Goal: Information Seeking & Learning: Learn about a topic

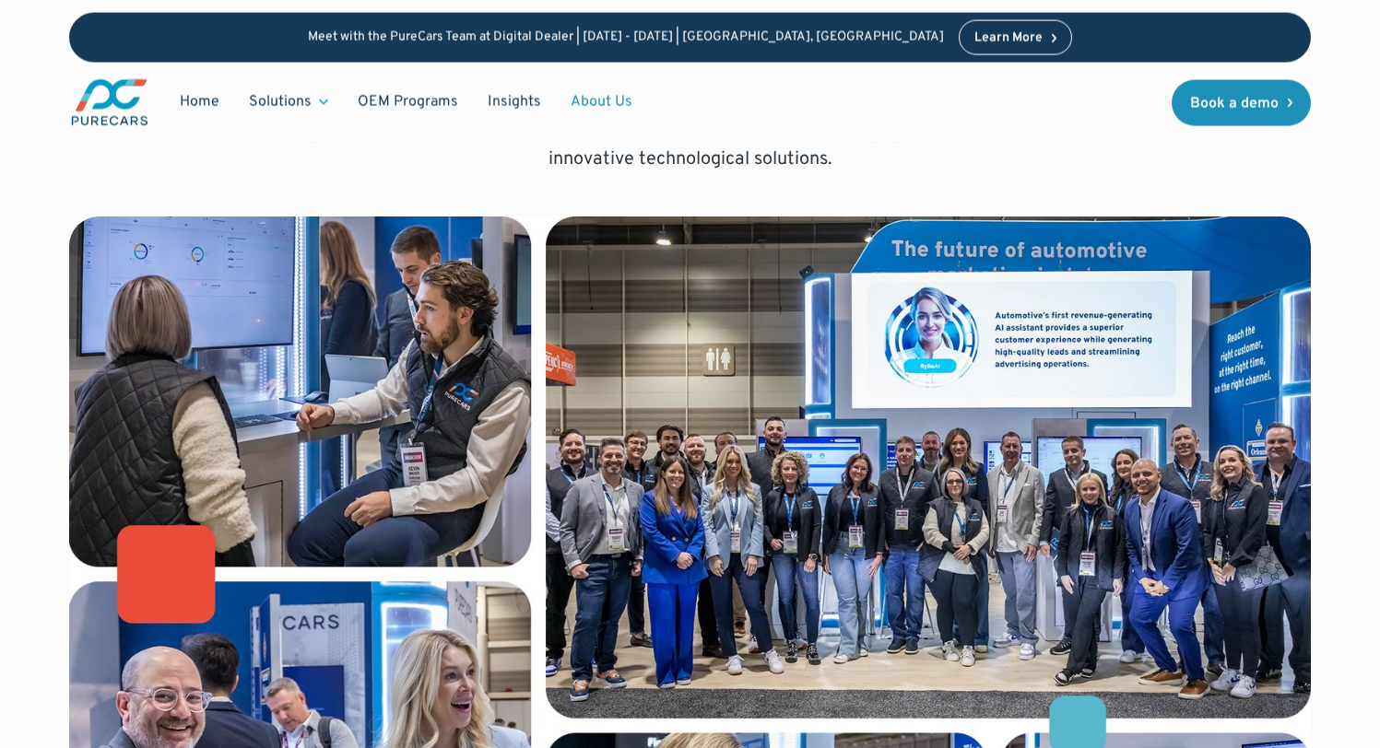
scroll to position [371, 0]
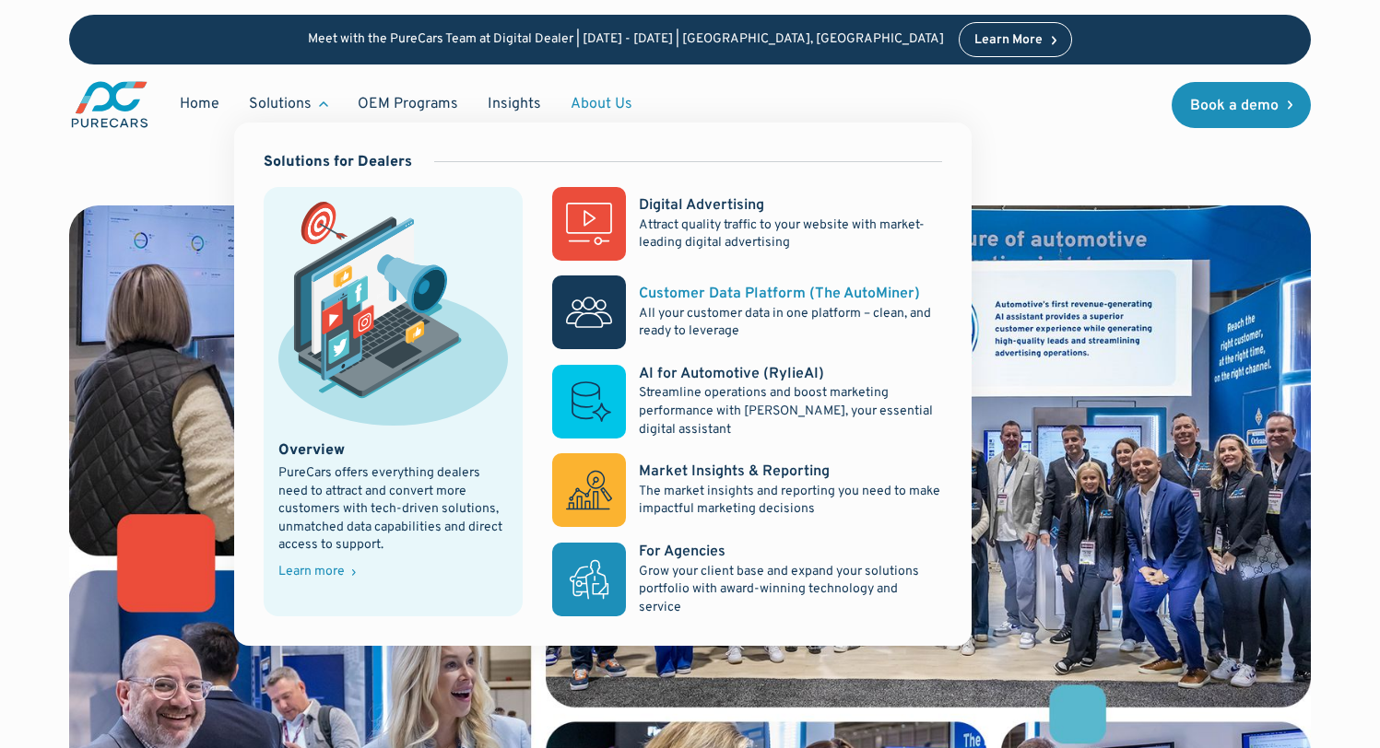
click at [756, 299] on div "Customer Data Platform (The AutoMiner)" at bounding box center [779, 294] width 281 height 20
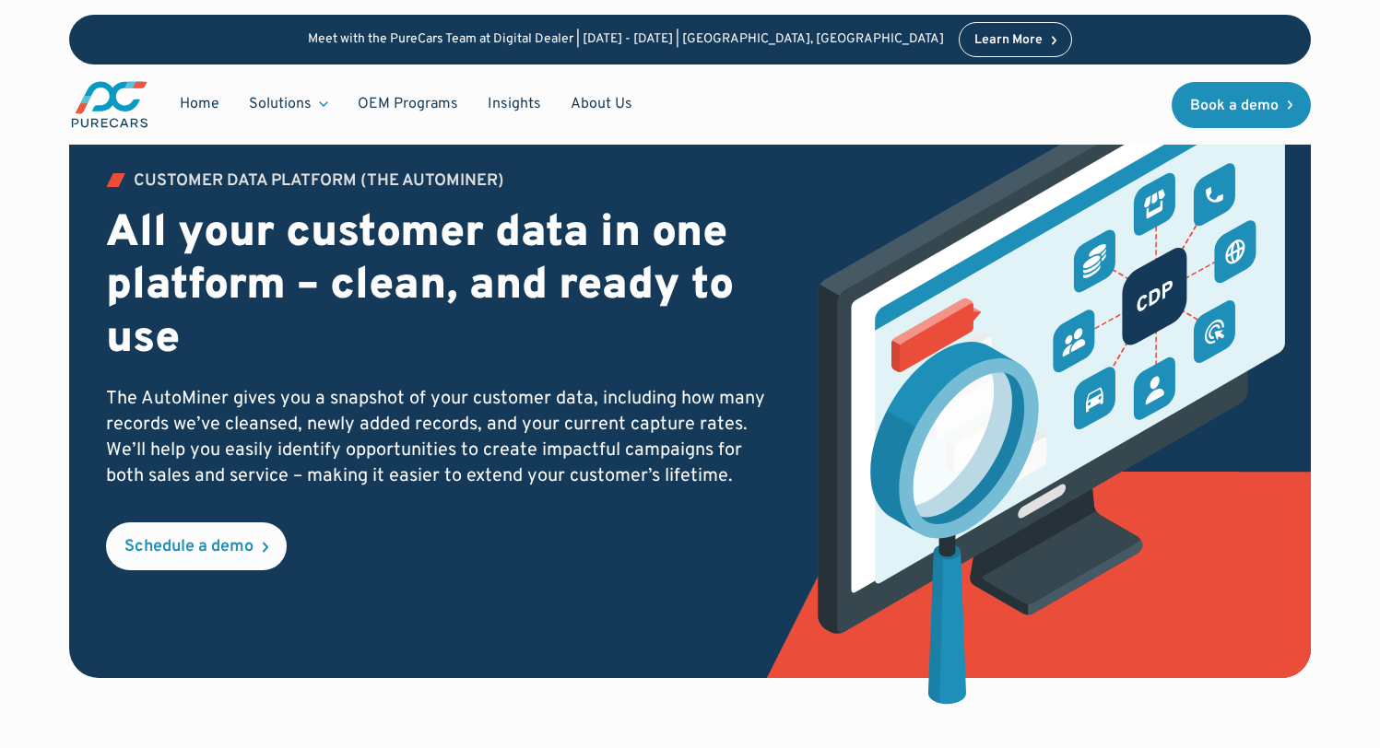
scroll to position [124, 0]
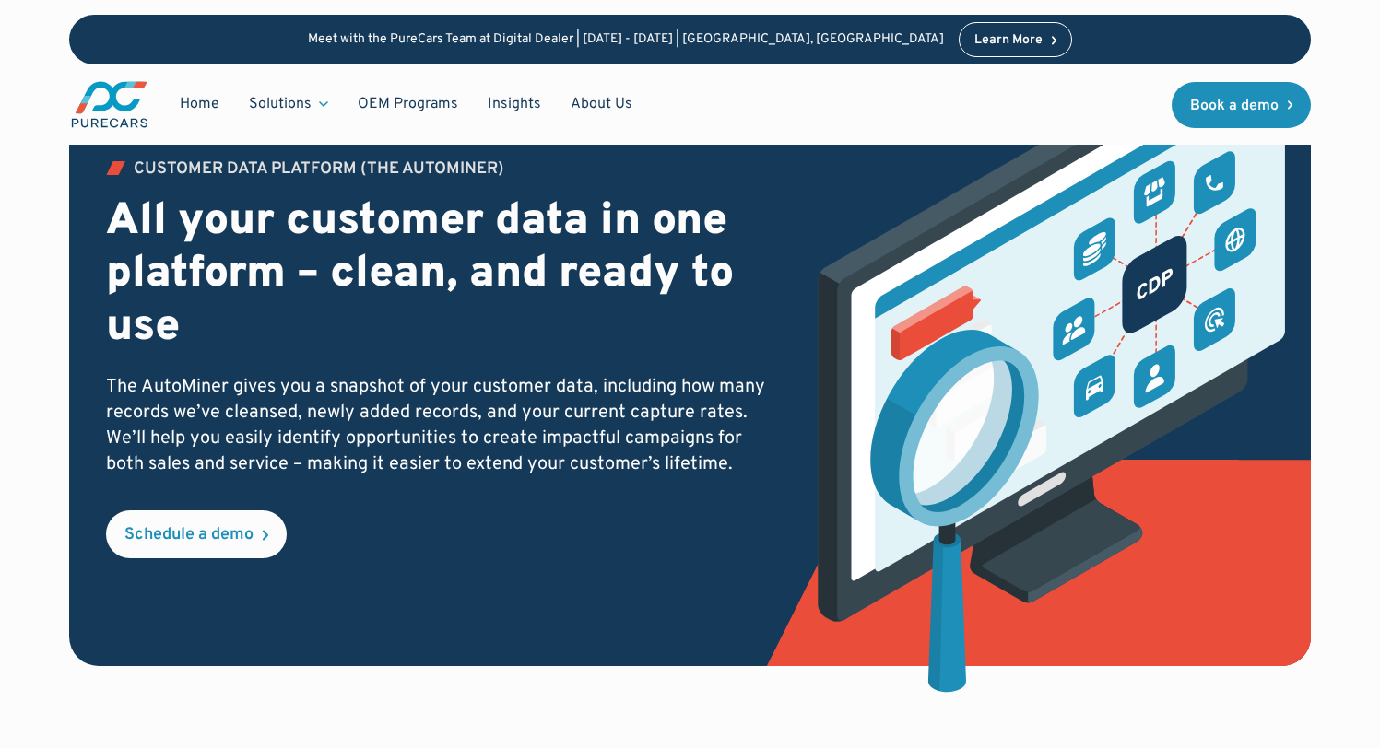
click at [183, 376] on p "The AutoMiner gives you a snapshot of your customer data, including how many re…" at bounding box center [439, 425] width 666 height 103
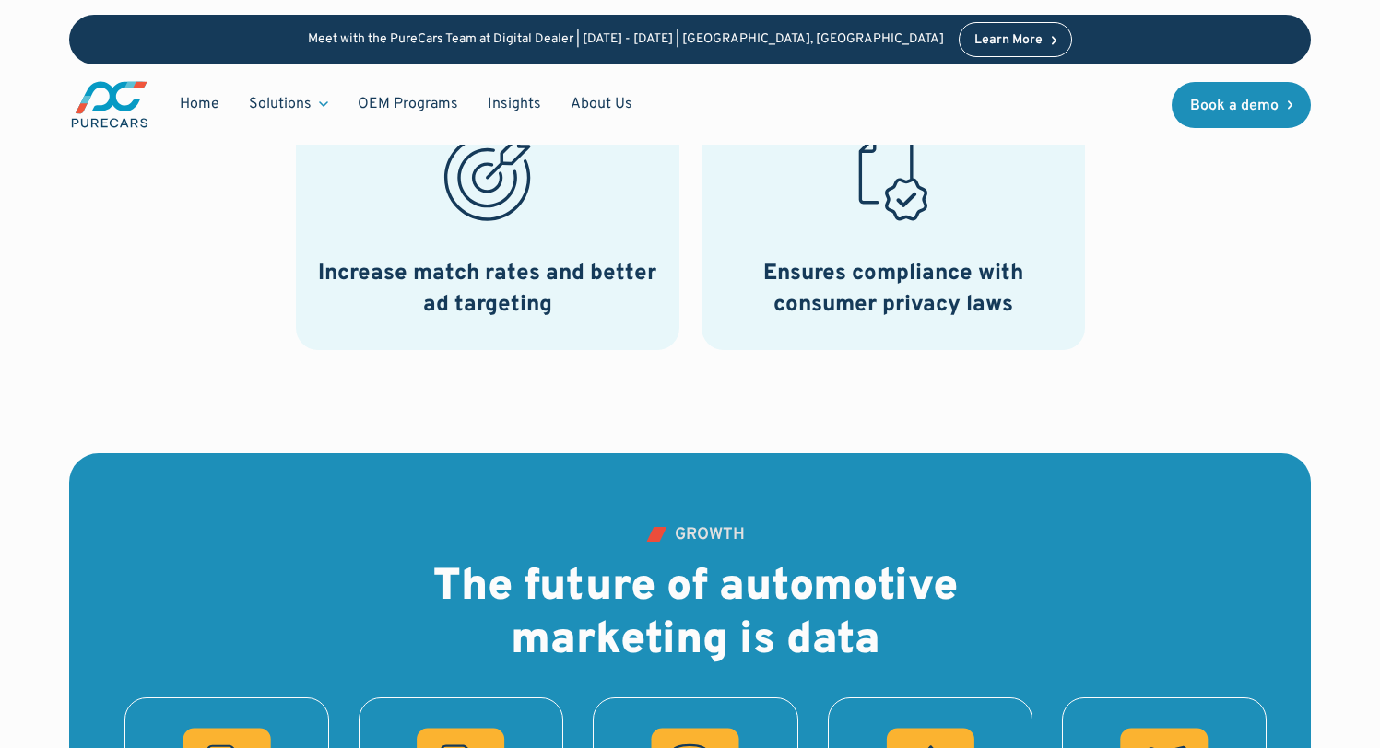
scroll to position [1673, 0]
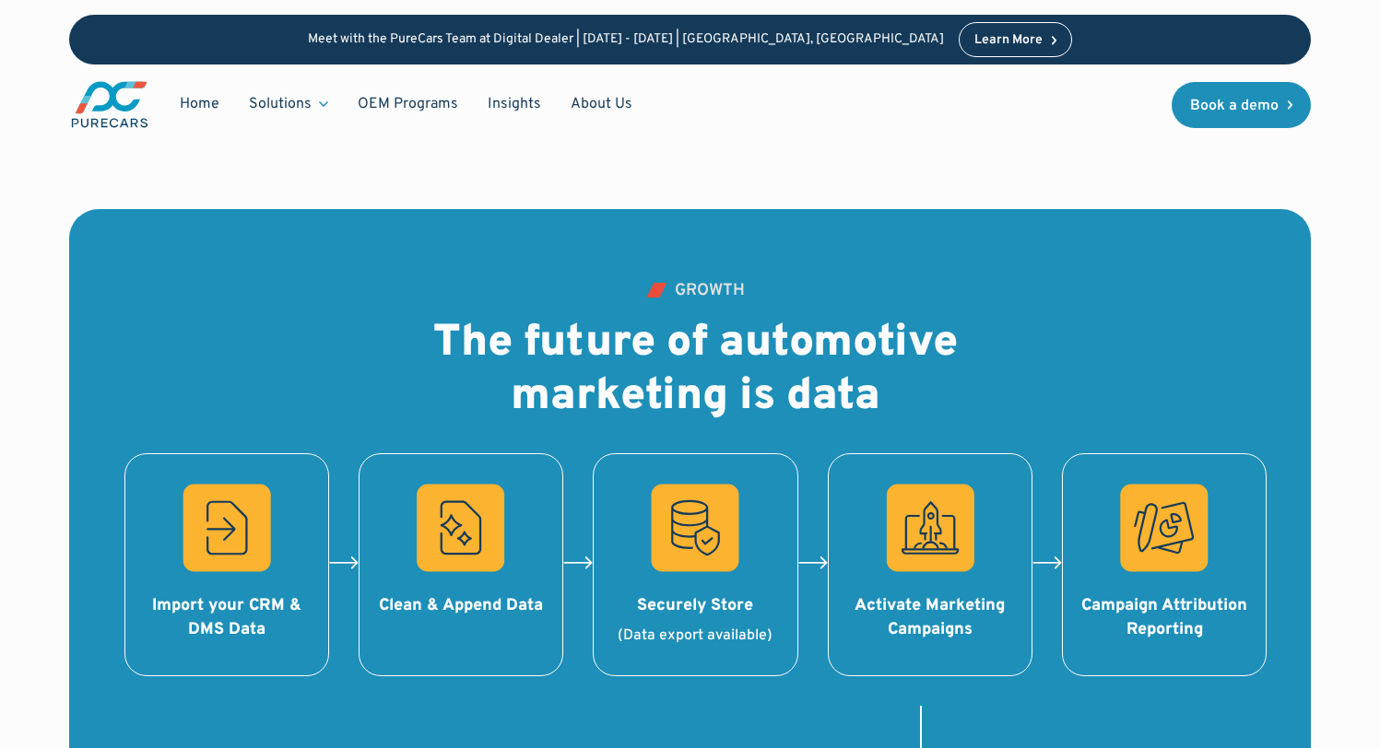
click at [903, 408] on h2 "The future of automotive marketing is data" at bounding box center [696, 371] width 560 height 106
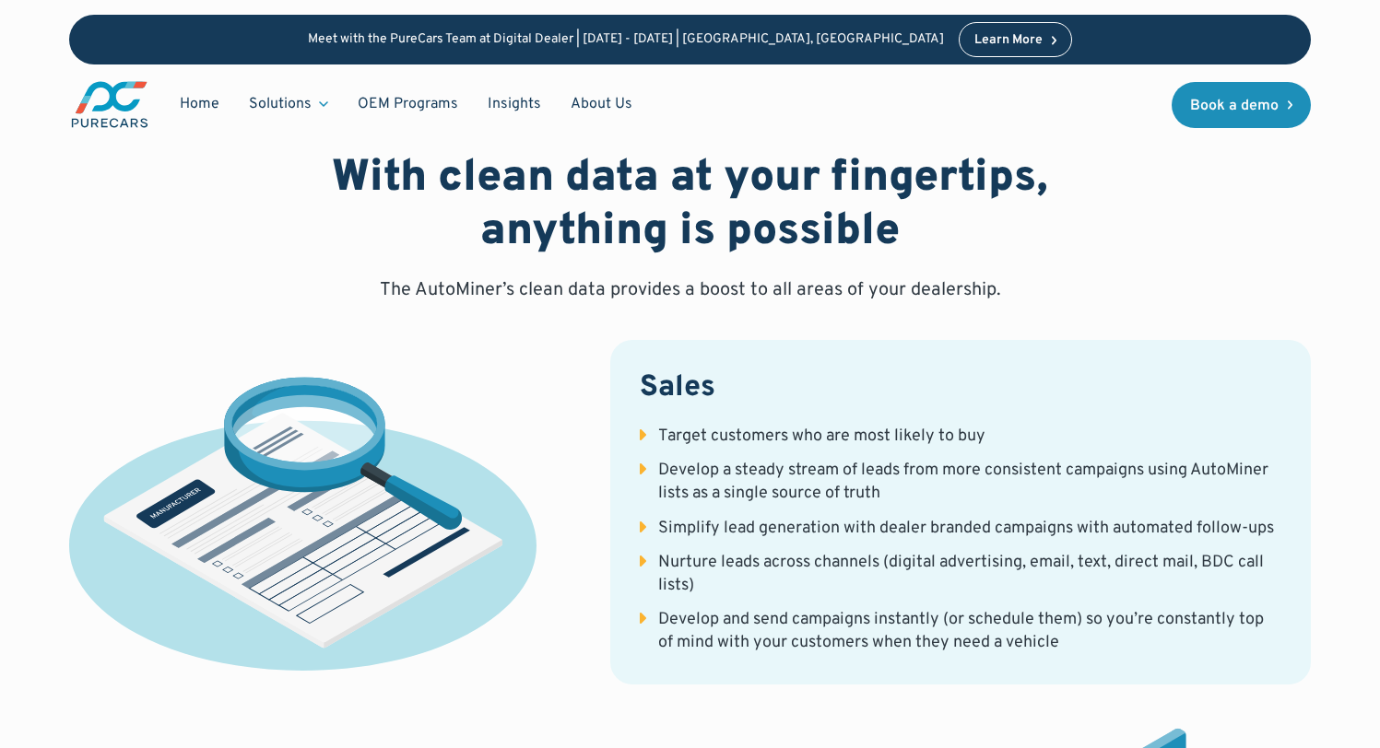
scroll to position [3230, 0]
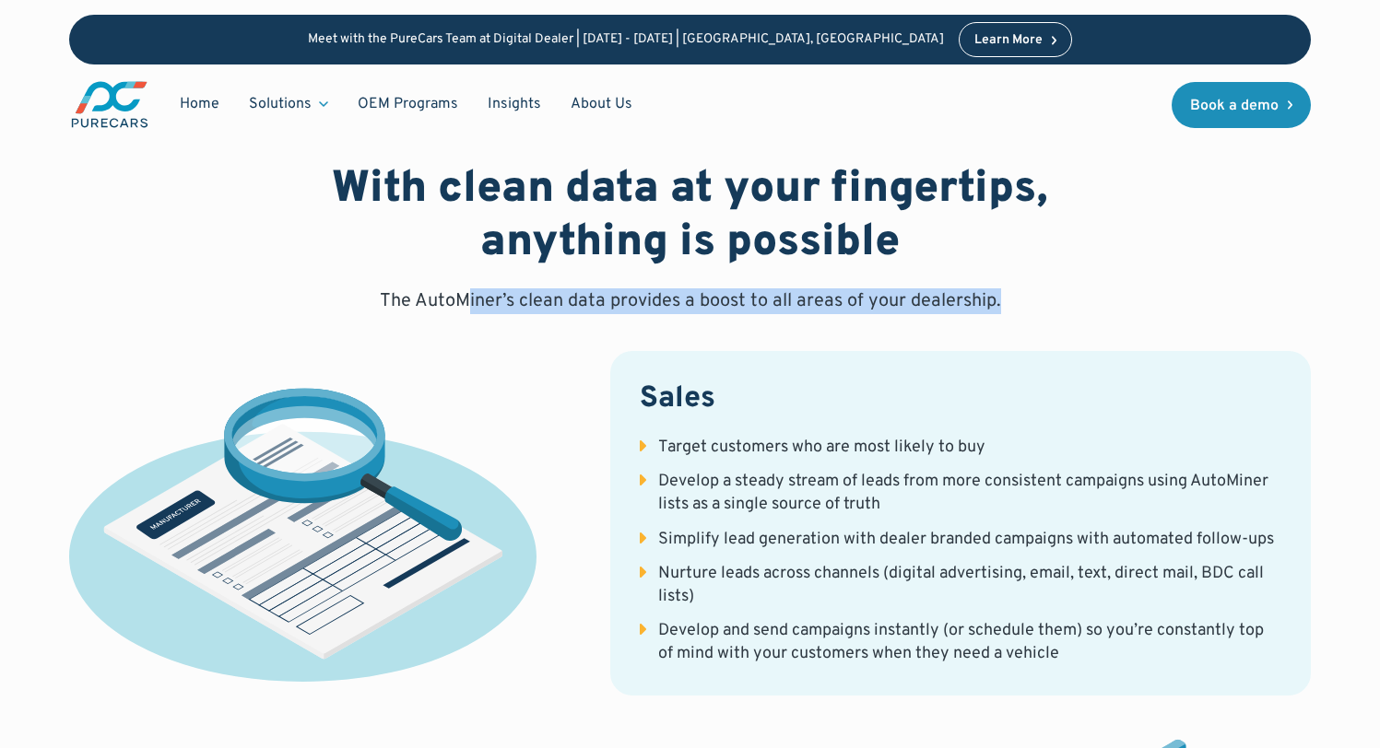
drag, startPoint x: 466, startPoint y: 294, endPoint x: 954, endPoint y: 323, distance: 488.4
click at [863, 300] on p "The AutoMiner’s clean data provides a boost to all areas of your dealership." at bounding box center [690, 301] width 621 height 26
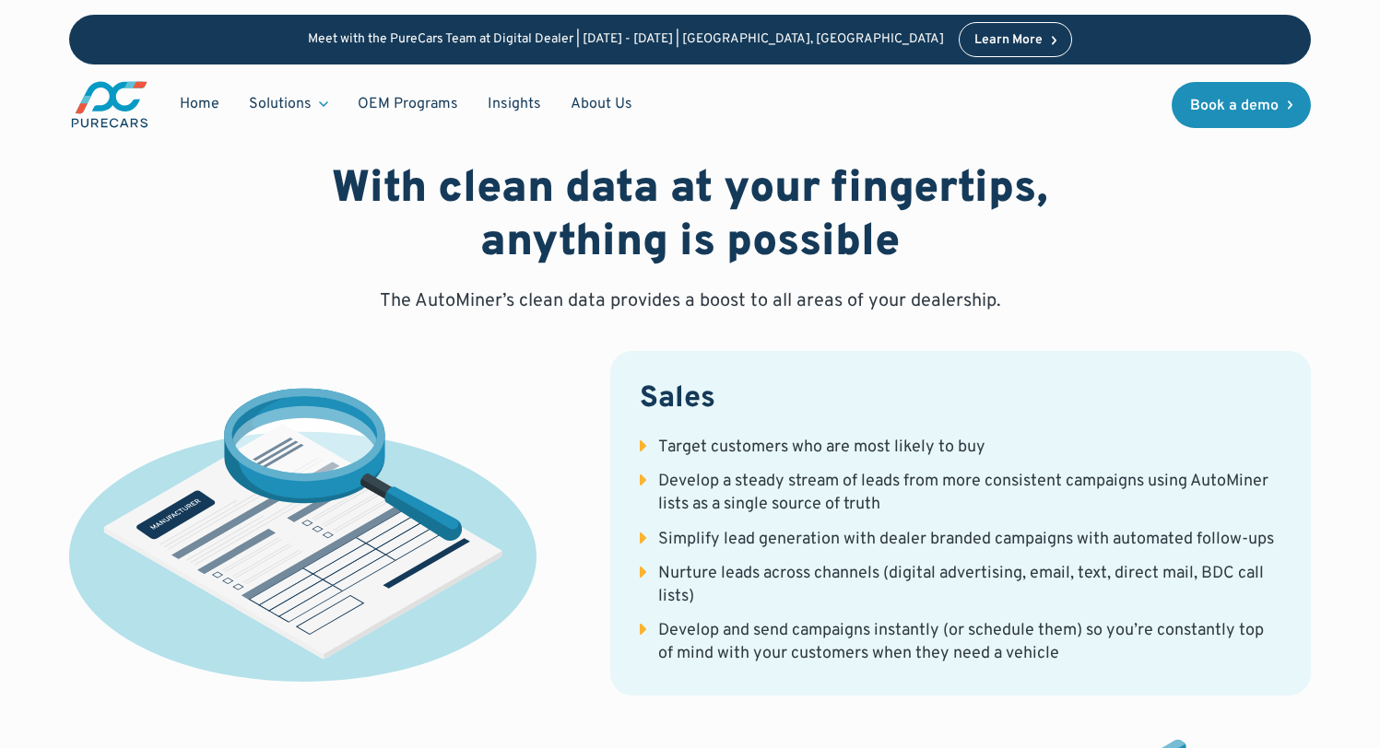
scroll to position [3275, 0]
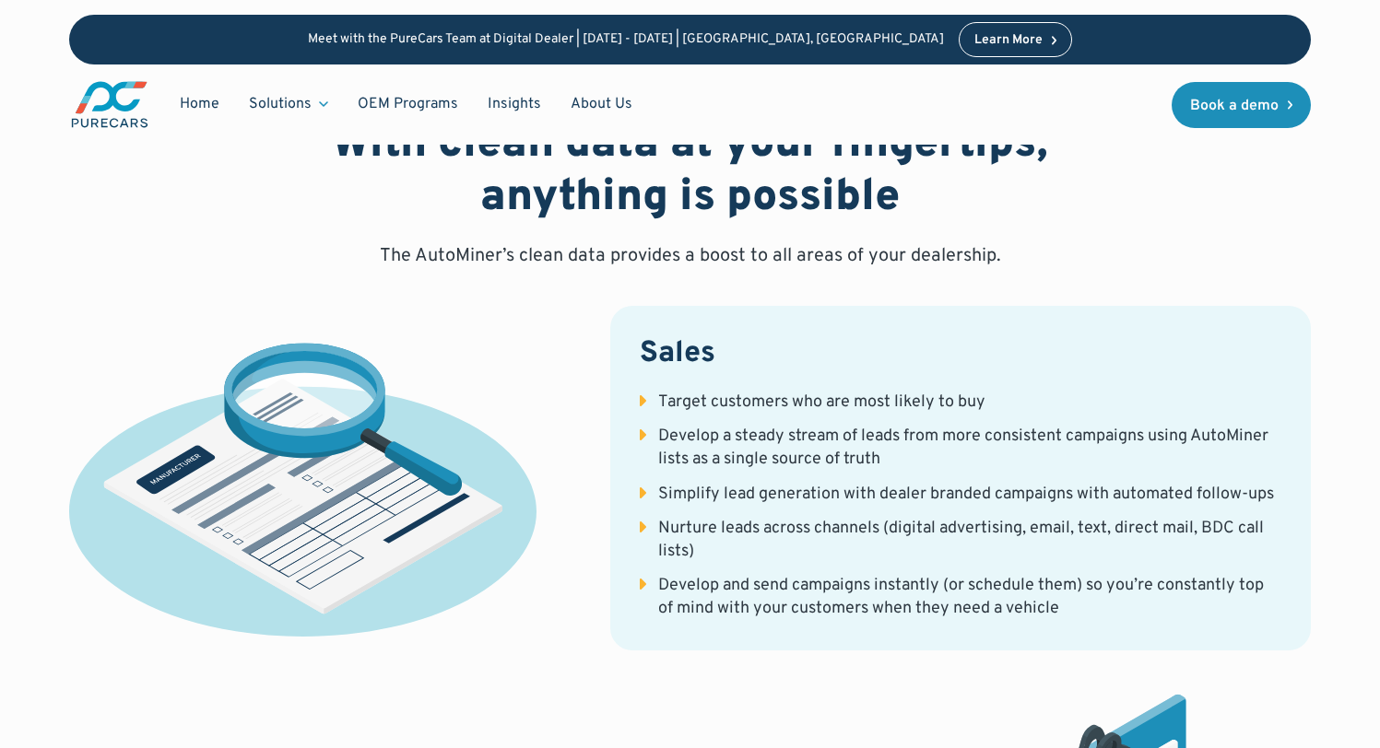
click at [642, 404] on li "Target customers who are most likely to buy" at bounding box center [961, 402] width 642 height 23
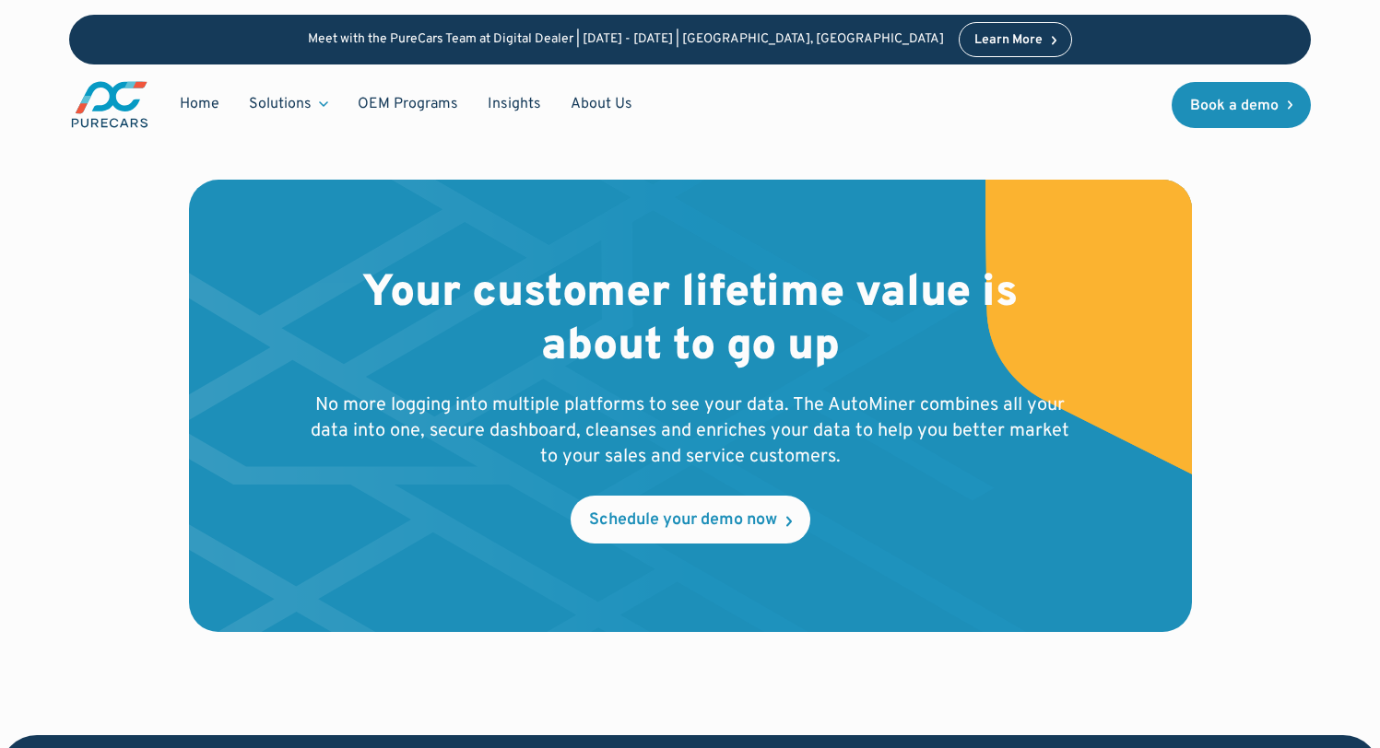
scroll to position [5829, 0]
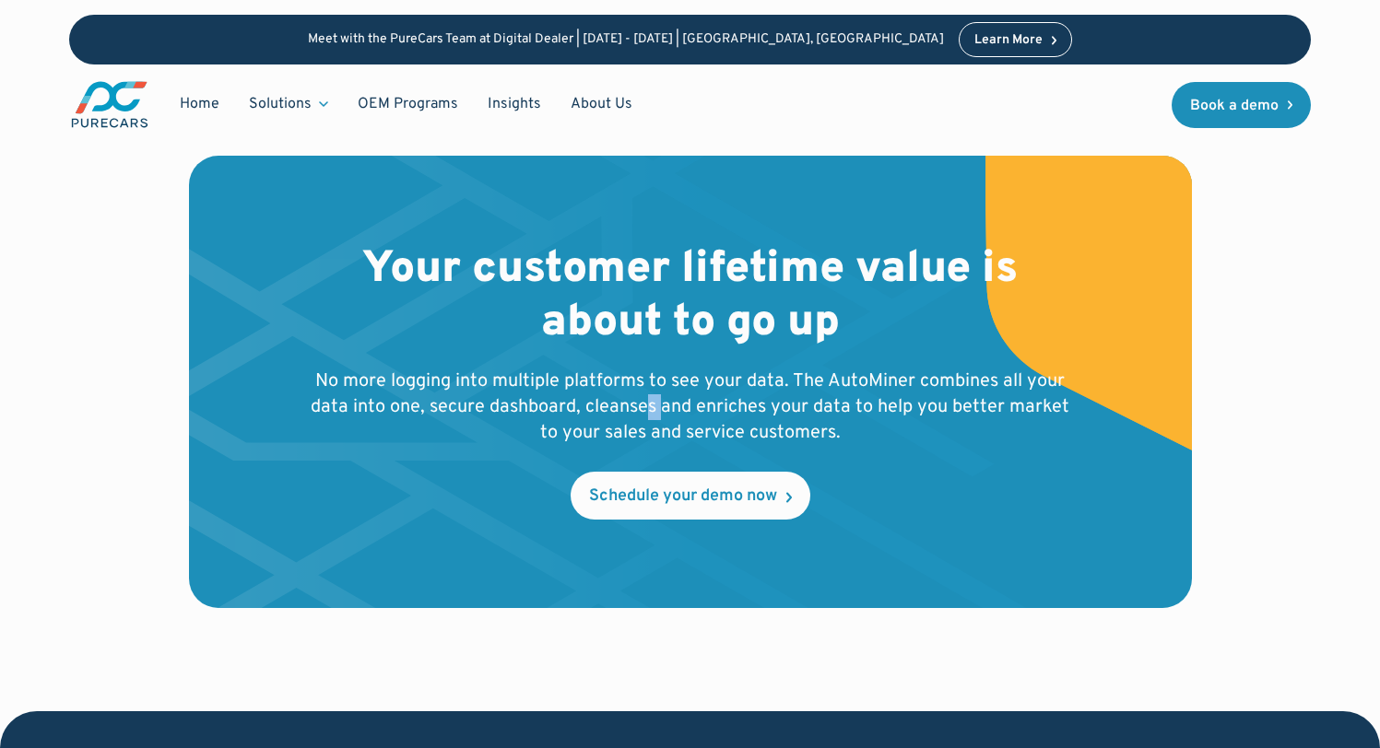
drag, startPoint x: 647, startPoint y: 415, endPoint x: 1033, endPoint y: 460, distance: 388.8
click at [664, 416] on p "No more logging into multiple platforms to see your data. The AutoMiner combine…" at bounding box center [690, 407] width 767 height 77
drag, startPoint x: 866, startPoint y: 386, endPoint x: 1277, endPoint y: 439, distance: 413.5
click at [881, 388] on p "No more logging into multiple platforms to see your data. The AutoMiner combine…" at bounding box center [690, 407] width 767 height 77
drag, startPoint x: 791, startPoint y: 404, endPoint x: 857, endPoint y: 415, distance: 67.3
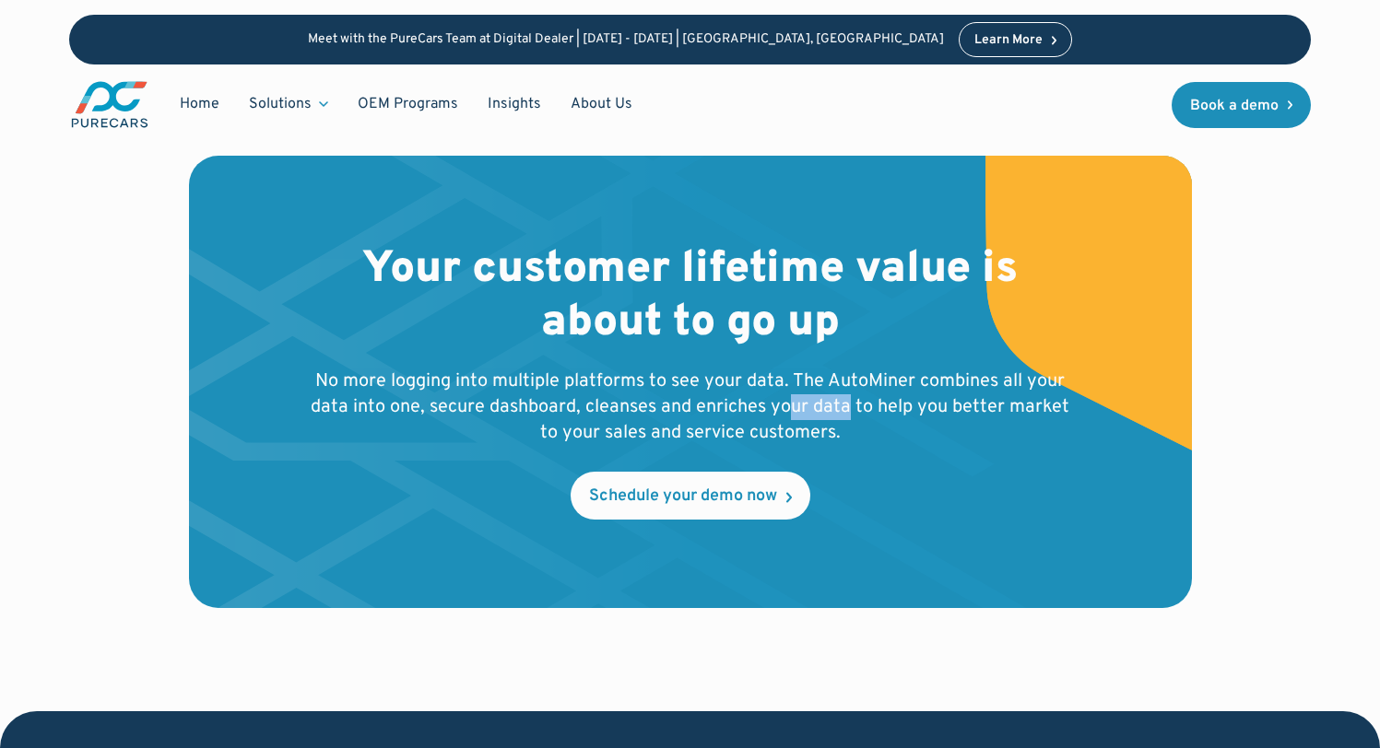
click at [845, 413] on p "No more logging into multiple platforms to see your data. The AutoMiner combine…" at bounding box center [690, 407] width 767 height 77
click at [777, 416] on p "No more logging into multiple platforms to see your data. The AutoMiner combine…" at bounding box center [690, 407] width 767 height 77
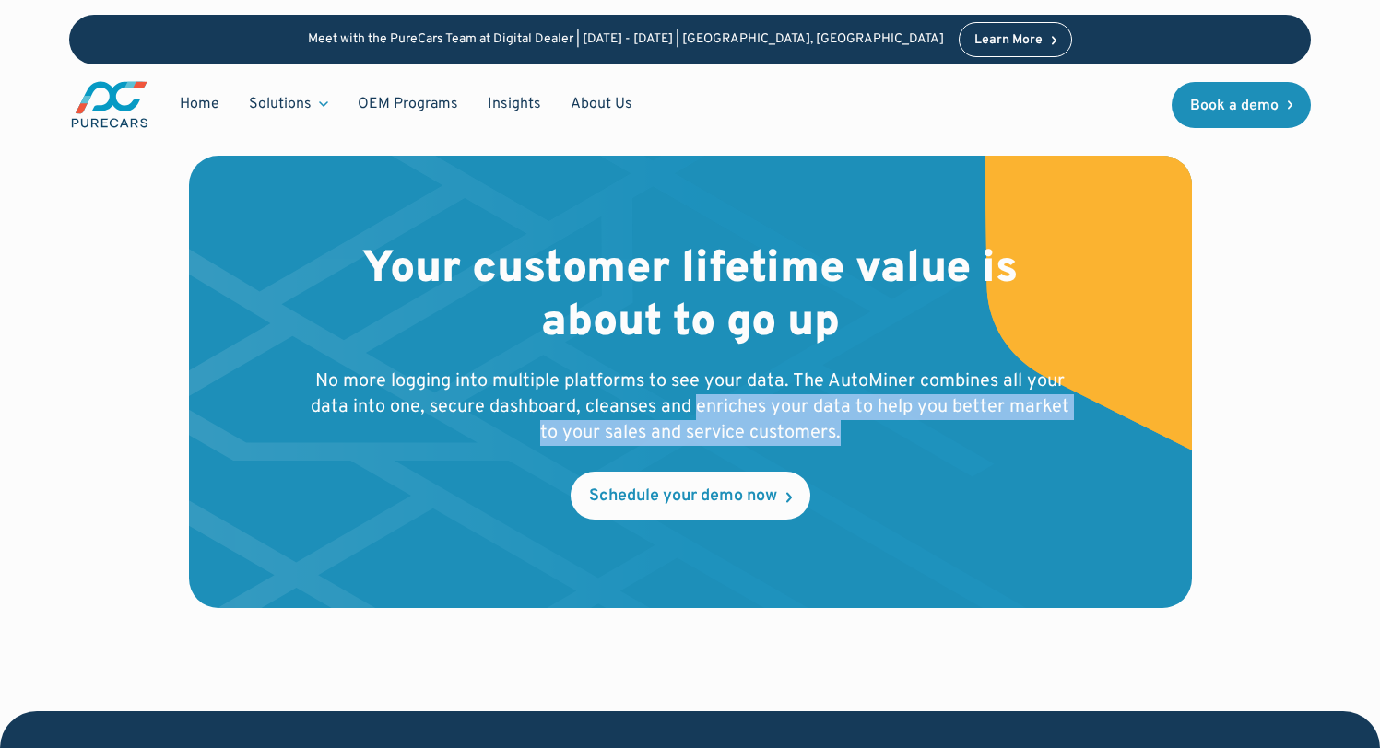
drag, startPoint x: 852, startPoint y: 435, endPoint x: 698, endPoint y: 413, distance: 155.5
click at [698, 413] on p "No more logging into multiple platforms to see your data. The AutoMiner combine…" at bounding box center [690, 407] width 767 height 77
copy p "enriches your data to help you better market to your sales and service customer…"
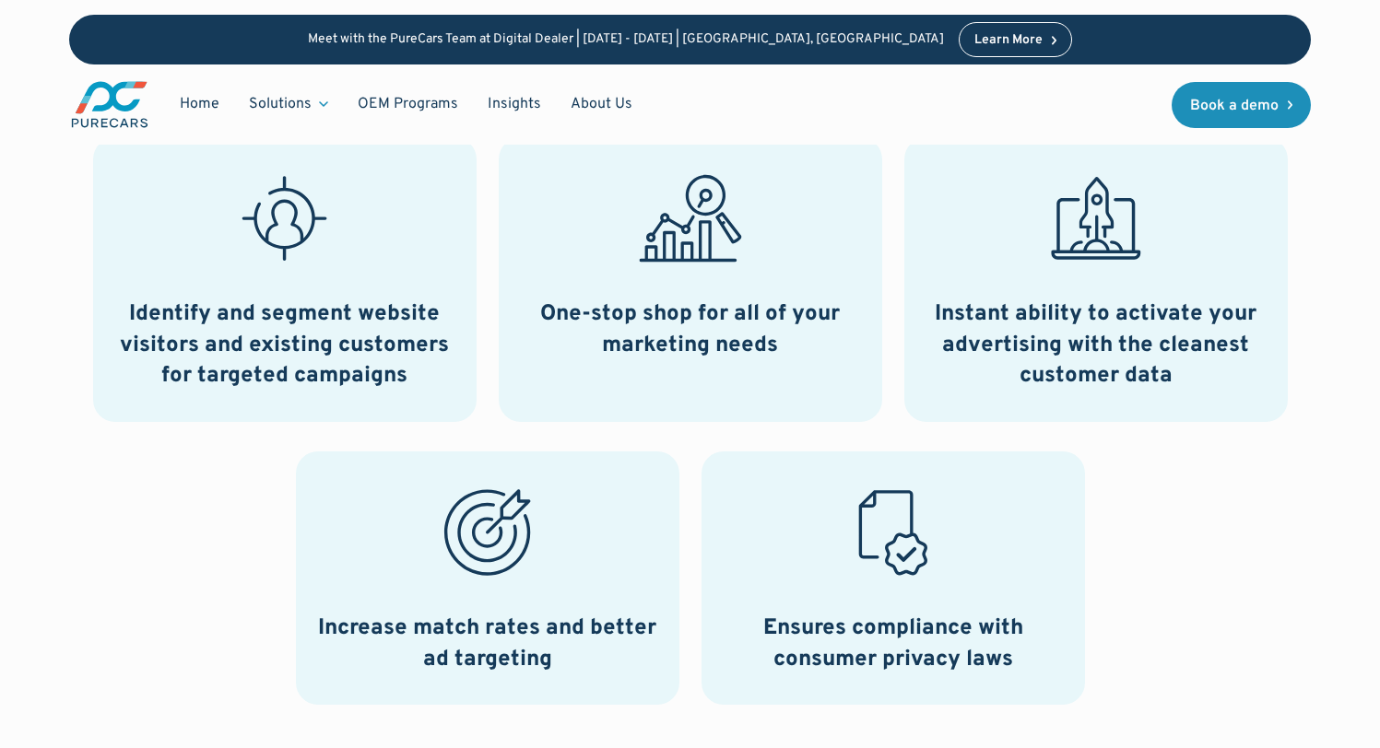
scroll to position [1004, 0]
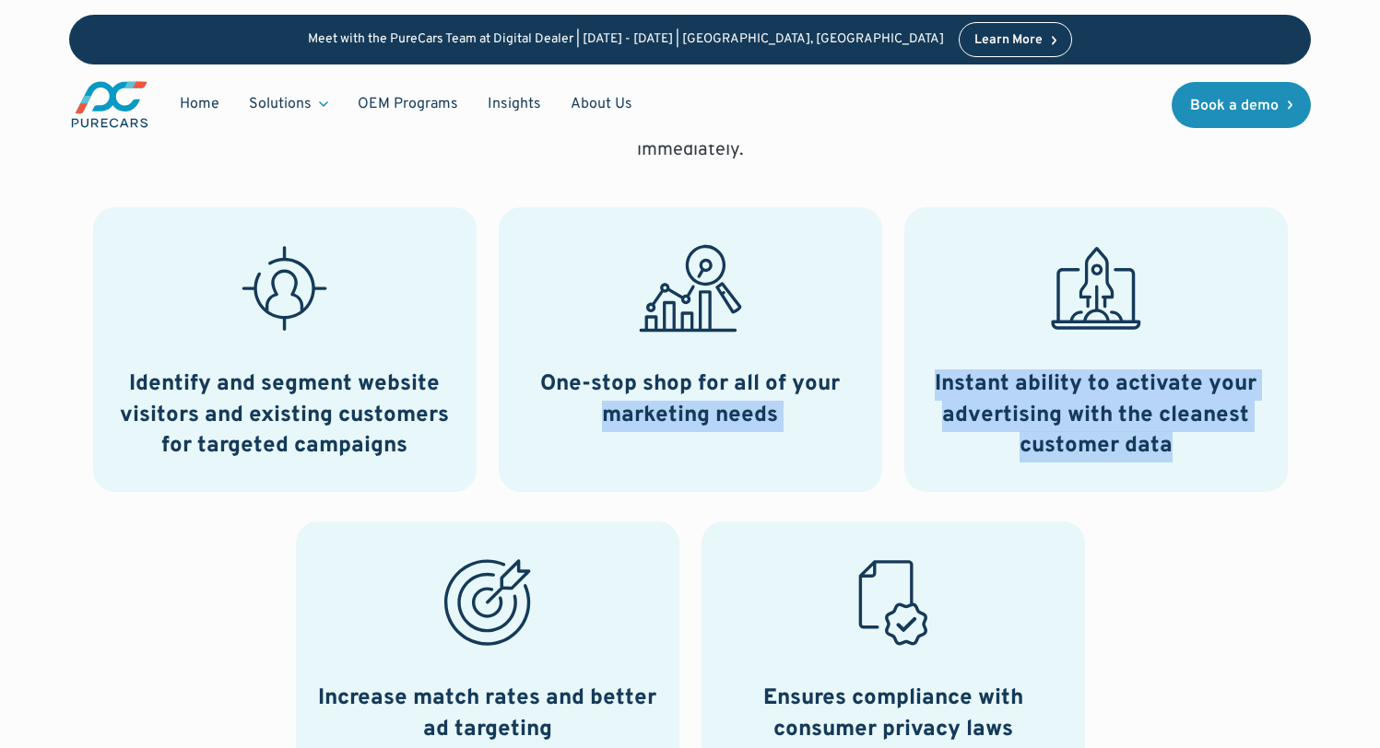
drag, startPoint x: 1186, startPoint y: 451, endPoint x: 926, endPoint y: 403, distance: 264.3
click at [871, 387] on div "Identify and segment website visitors and existing customers for targeted campa…" at bounding box center [690, 491] width 1242 height 568
click at [1140, 418] on h3 "Instant ability to activate your advertising with the cleanest customer data" at bounding box center [1095, 416] width 339 height 93
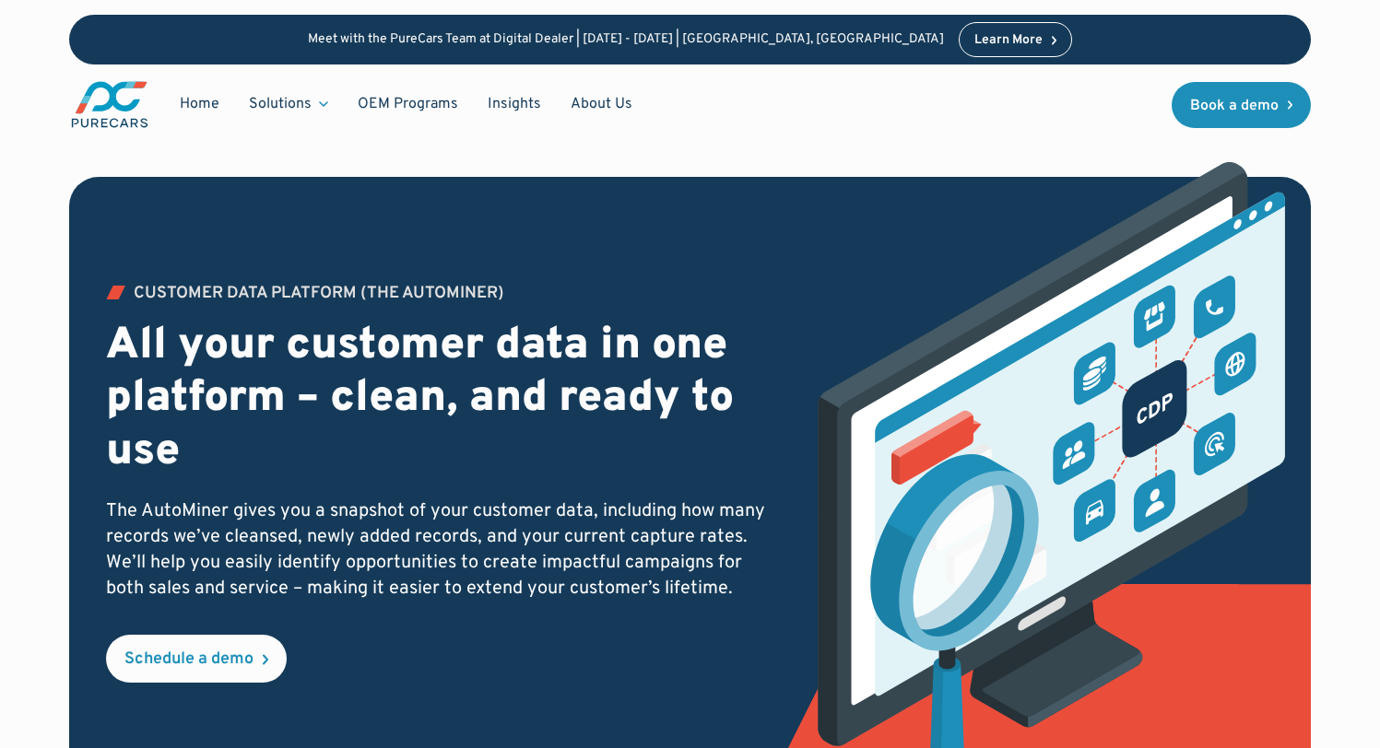
scroll to position [68, 0]
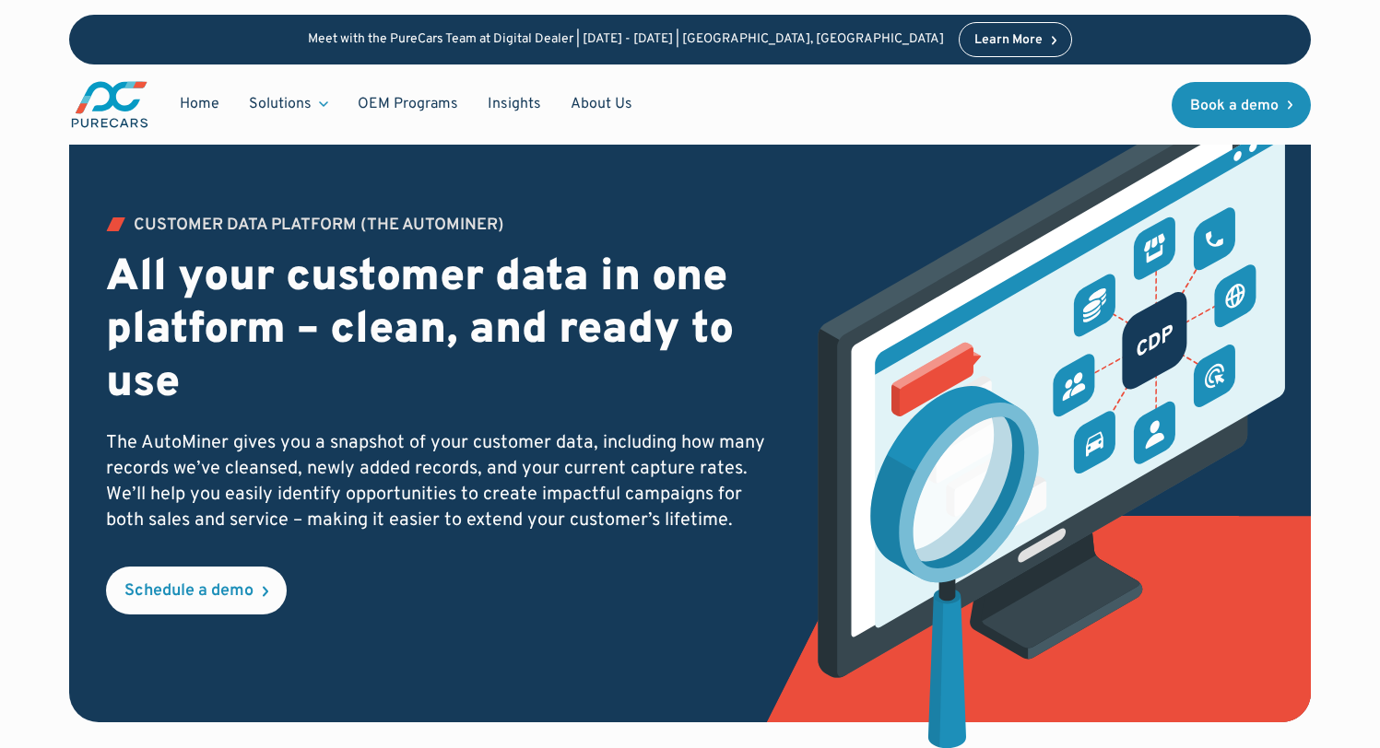
drag, startPoint x: 211, startPoint y: 438, endPoint x: 173, endPoint y: 442, distance: 38.1
click at [210, 438] on p "The AutoMiner gives you a snapshot of your customer data, including how many re…" at bounding box center [439, 481] width 666 height 103
click at [348, 442] on p "The AutoMiner gives you a snapshot of your customer data, including how many re…" at bounding box center [439, 481] width 666 height 103
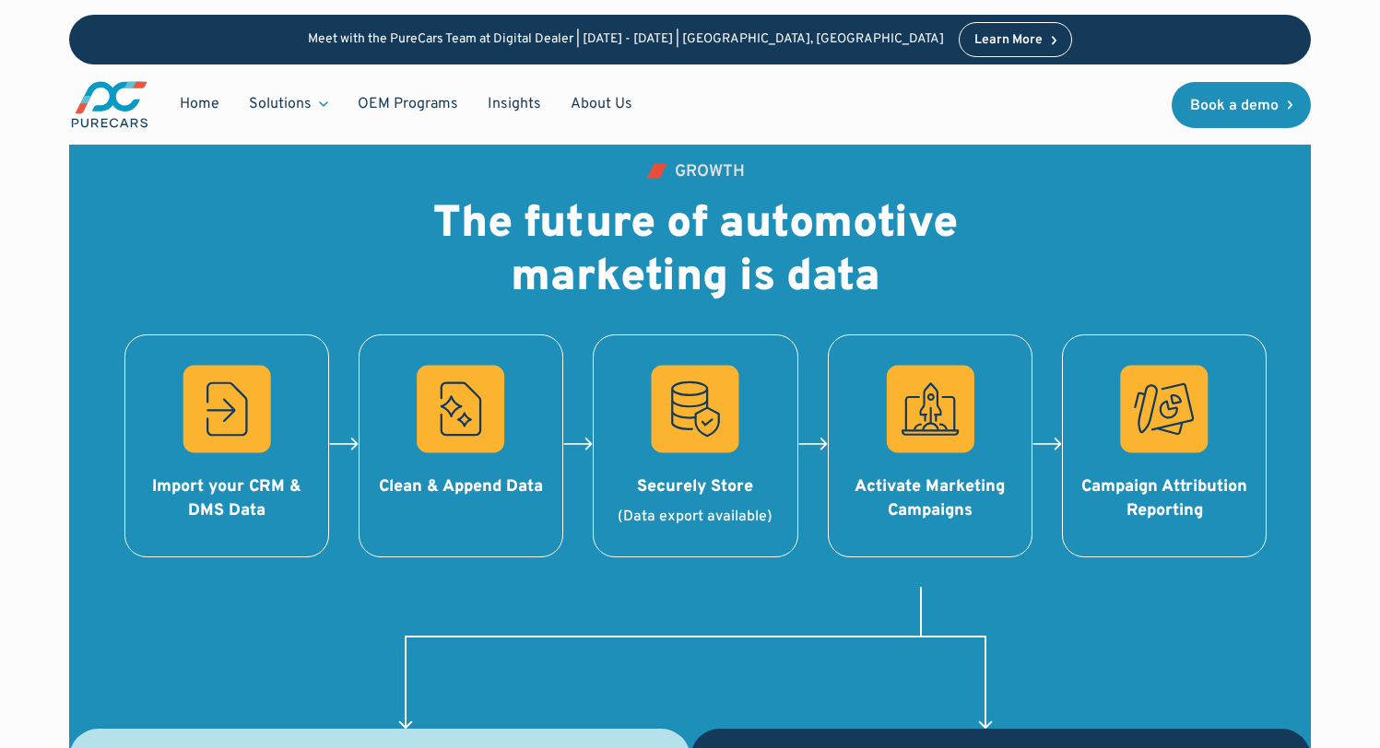
scroll to position [1962, 0]
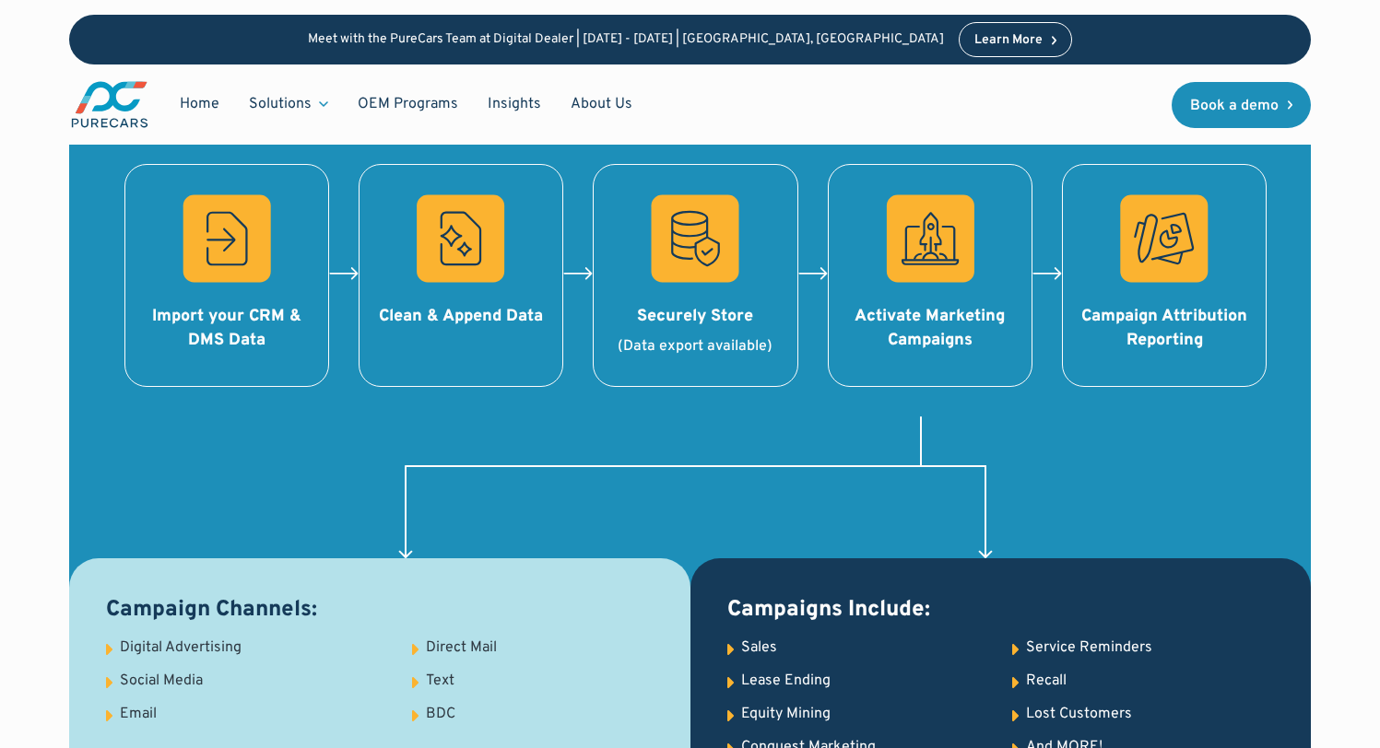
drag, startPoint x: 759, startPoint y: 23, endPoint x: 656, endPoint y: 122, distance: 142.1
click at [759, 23] on div "Meet with the PureCars Team at Digital Dealer | October 14th - October 15th | L…" at bounding box center [690, 40] width 1242 height 50
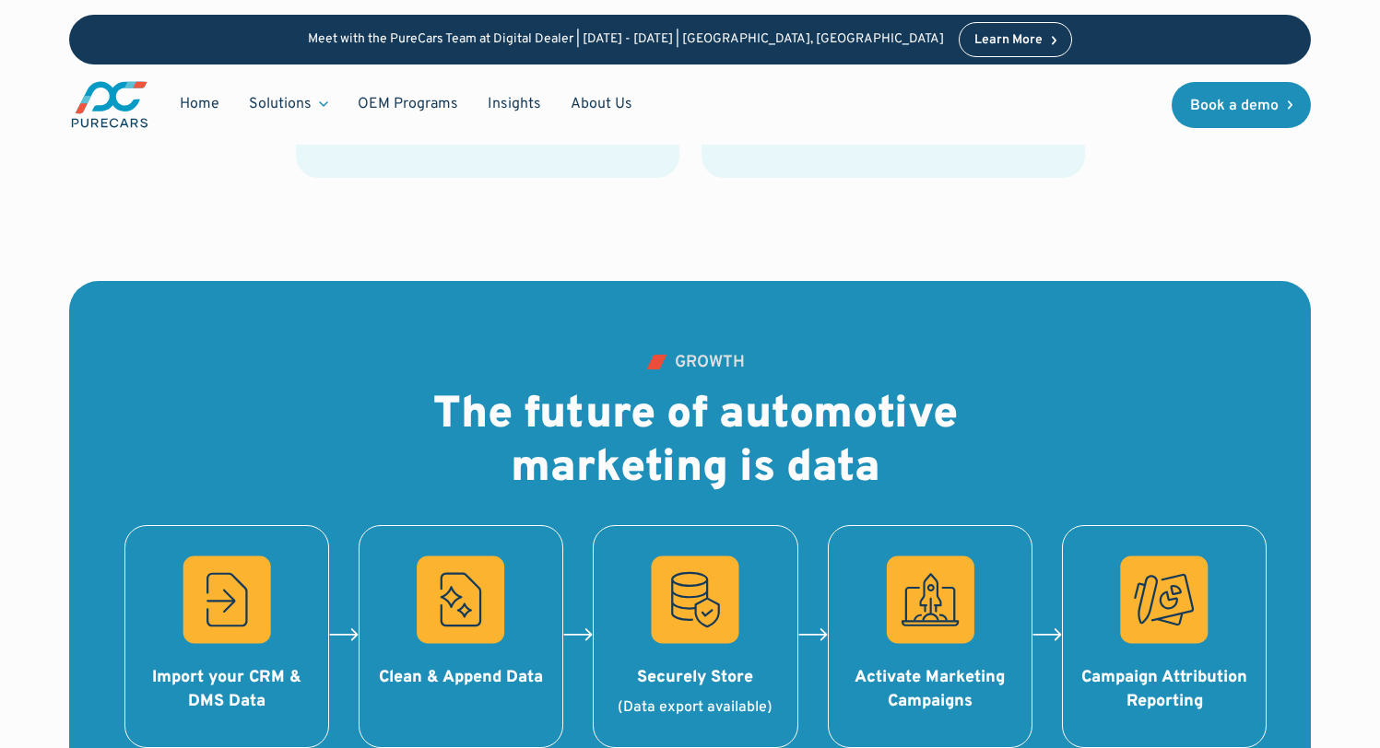
scroll to position [1612, 0]
